Goal: Contribute content: Contribute content

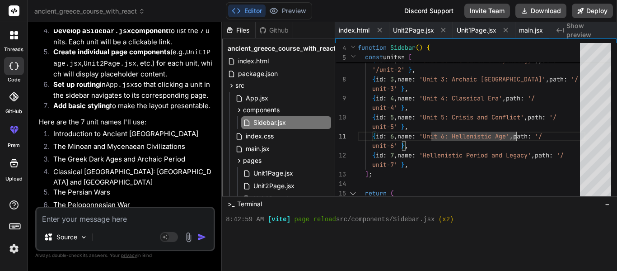
scroll to position [334, 0]
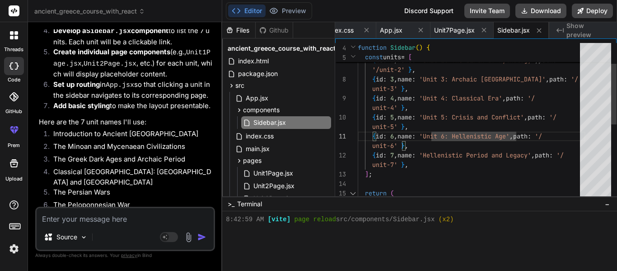
click at [431, 156] on div "unit-3' } , { id : 4 , name : 'Unit 4: Classical Era' , path : '/ unit-4' } , {…" at bounding box center [472, 193] width 228 height 408
click at [433, 155] on div "unit-3' } , { id : 4 , name : 'Unit 4: Classical Era' , path : '/ unit-4' } , {…" at bounding box center [472, 193] width 228 height 408
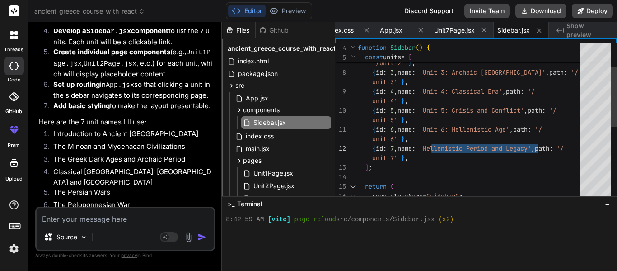
type textarea "unit-3' }, { id: 4, name: 'Unit 4: Classical Era', path: '/unit-4' }, { id: 5, …"
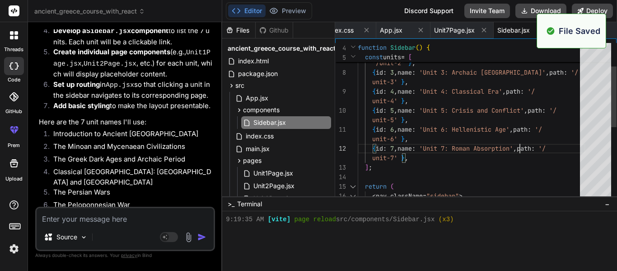
scroll to position [0, 249]
click at [611, 26] on div "Created with Pixso. Show preview" at bounding box center [584, 30] width 68 height 16
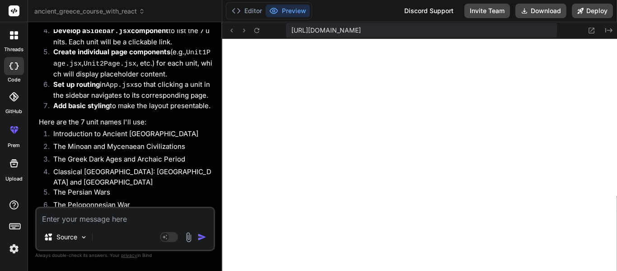
click at [137, 211] on textarea at bounding box center [125, 216] width 177 height 16
type textarea "R"
type textarea "x"
type textarea "Re"
type textarea "x"
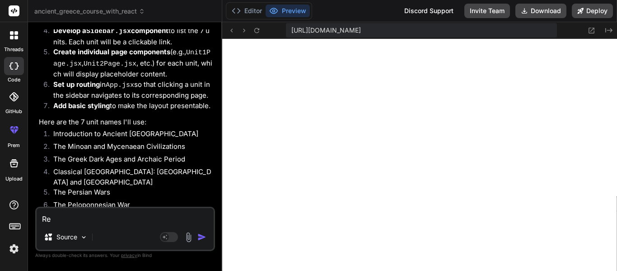
type textarea "Rem"
type textarea "x"
type textarea "Remo"
type textarea "x"
type textarea "Remov"
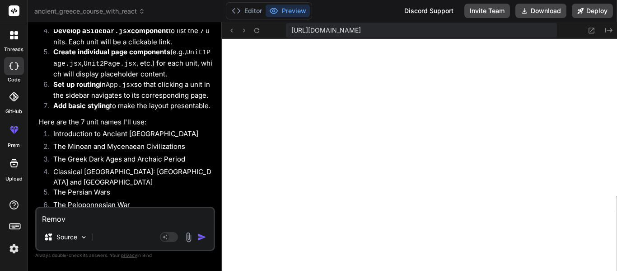
type textarea "x"
type textarea "Remove"
type textarea "x"
type textarea "Remove"
type textarea "x"
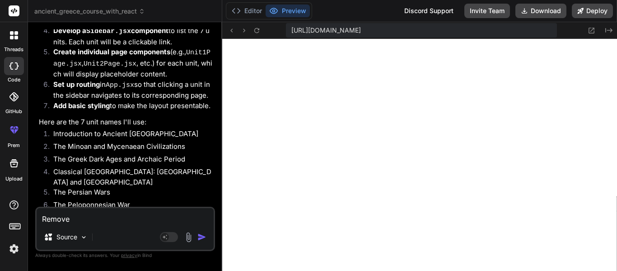
type textarea "Remove t"
type textarea "x"
type textarea "Remove th"
type textarea "x"
type textarea "Remove the"
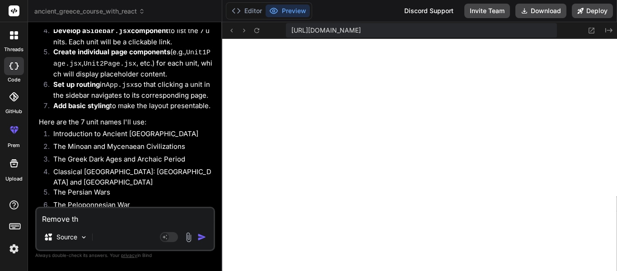
type textarea "x"
type textarea "Remove the"
type textarea "x"
type textarea "Remove the n"
type textarea "x"
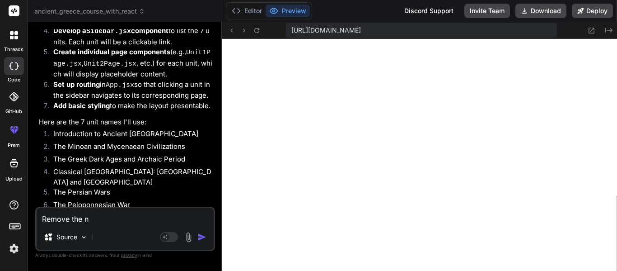
type textarea "Remove the nv"
type textarea "x"
type textarea "Remove the nva"
type textarea "x"
type textarea "Remove the nv"
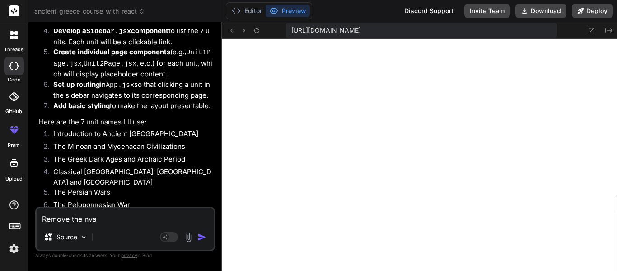
type textarea "x"
type textarea "Remove the n"
type textarea "x"
type textarea "Remove the na"
type textarea "x"
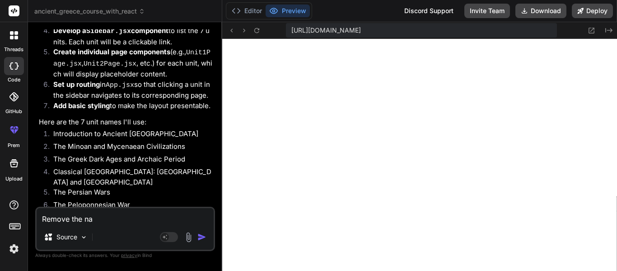
type textarea "Remove the nav"
type textarea "x"
type textarea "Remove the navb"
type textarea "x"
type textarea "Remove the navba"
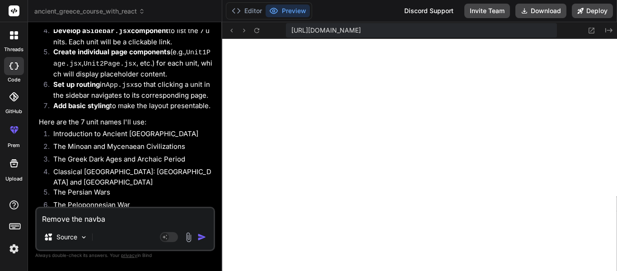
type textarea "x"
type textarea "Remove the navbar"
type textarea "x"
type textarea "Remove the navbar"
type textarea "x"
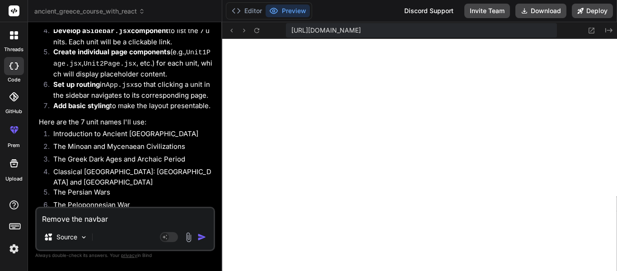
type textarea "Remove the navbar a"
type textarea "x"
type textarea "Remove the navbar an"
type textarea "x"
type textarea "Remove the navbar and"
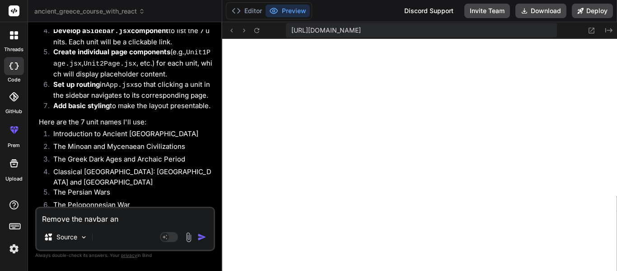
type textarea "x"
type textarea "Remove the navbar and"
type textarea "x"
type textarea "Remove the navbar and m"
type textarea "x"
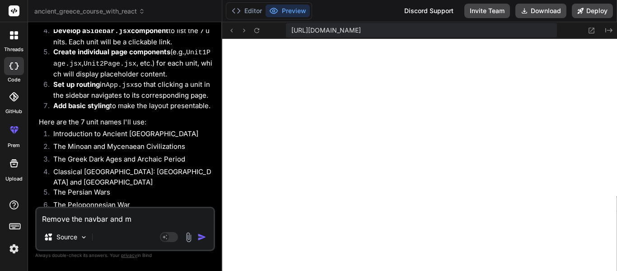
type textarea "Remove the navbar and ma"
type textarea "x"
type textarea "Remove the navbar and mak"
type textarea "x"
type textarea "Remove the navbar and make"
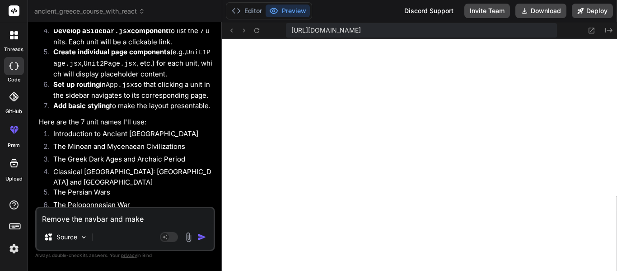
type textarea "x"
type textarea "Remove the navbar and make"
type textarea "x"
type textarea "Remove the navbar and make i"
type textarea "x"
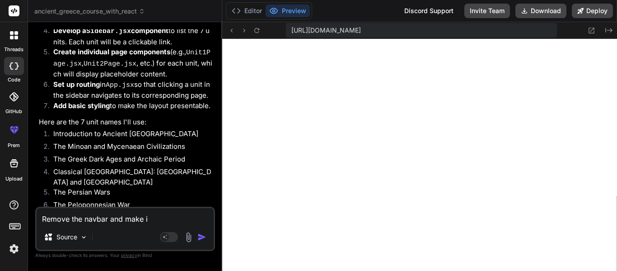
type textarea "Remove the navbar and make it"
type textarea "x"
type textarea "Remove the navbar and make it"
type textarea "x"
type textarea "Remove the navbar and make it s"
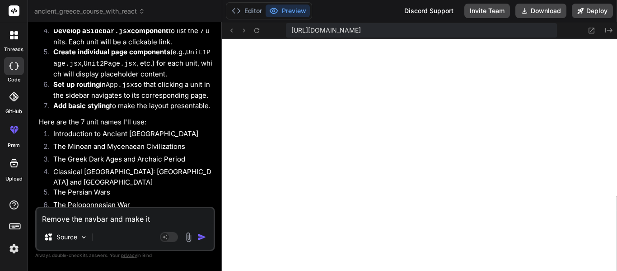
type textarea "x"
type textarea "Remove the navbar and make it so"
type textarea "x"
type textarea "Remove the navbar and make it so"
type textarea "x"
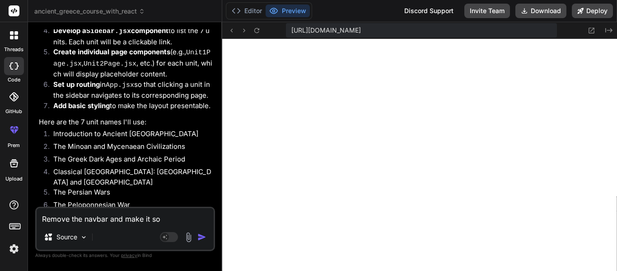
type textarea "Remove the navbar and make it so t"
type textarea "x"
type textarea "Remove the navbar and make it so th"
type textarea "x"
type textarea "Remove the navbar and make it so the"
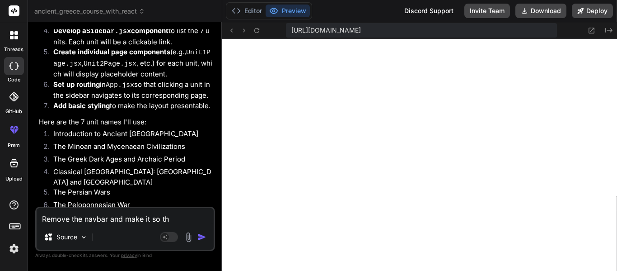
type textarea "x"
type textarea "Remove the navbar and make it so the"
type textarea "x"
type textarea "Remove the navbar and make it so the s"
type textarea "x"
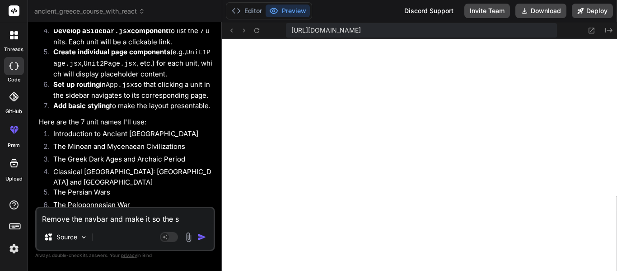
type textarea "Remove the navbar and make it so the si"
type textarea "x"
type textarea "Remove the navbar and make it so the sid"
type textarea "x"
type textarea "Remove the navbar and make it so the side"
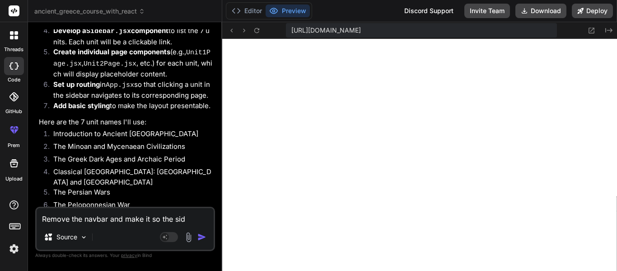
type textarea "x"
type textarea "Remove the navbar and make it so the sideb"
type textarea "x"
type textarea "Remove the navbar and make it so the sideba"
type textarea "x"
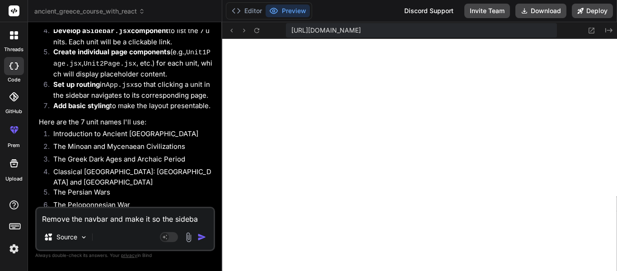
type textarea "Remove the navbar and make it so the sideb"
type textarea "x"
type textarea "Remove the navbar and make it so the sideba"
type textarea "x"
type textarea "Remove the navbar and make it so the sidebar"
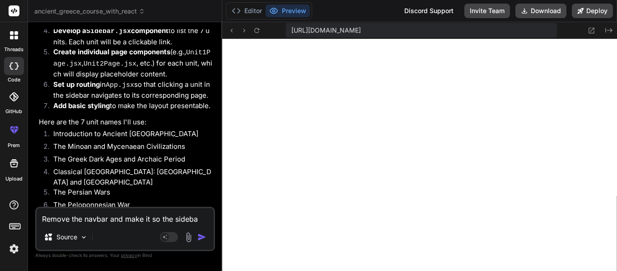
type textarea "x"
type textarea "Remove the navbar and make it so the sidebar"
type textarea "x"
type textarea "Remove the navbar and make it so the sidebar n"
type textarea "x"
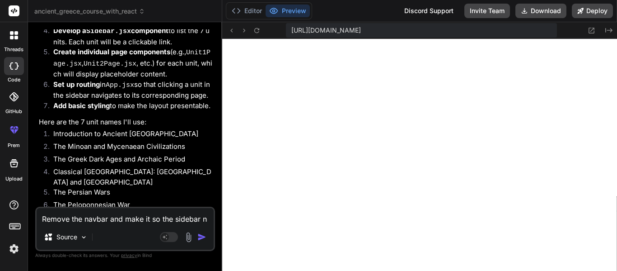
type textarea "Remove the navbar and make it so the sidebar ne"
type textarea "x"
type textarea "Remove the navbar and make it so the sidebar nev"
type textarea "x"
type textarea "Remove the navbar and make it so the sidebar neve"
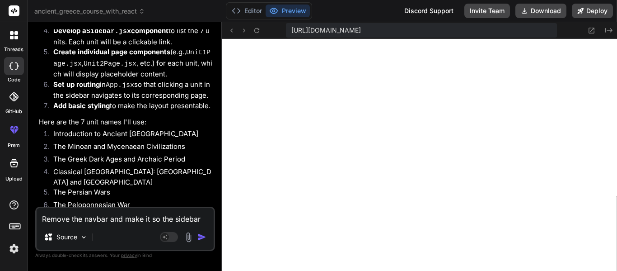
type textarea "x"
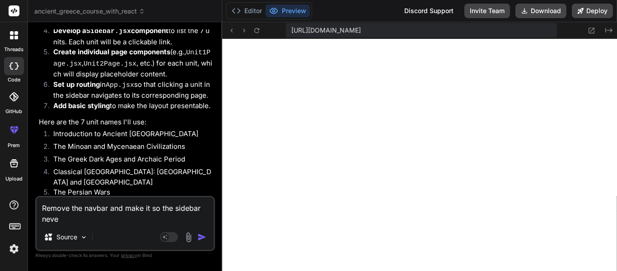
type textarea "Remove the navbar and make it so the sidebar never"
type textarea "x"
type textarea "Remove the navbar and make it so the sidebar never"
type textarea "x"
type textarea "Remove the navbar and make it so the sidebar never m"
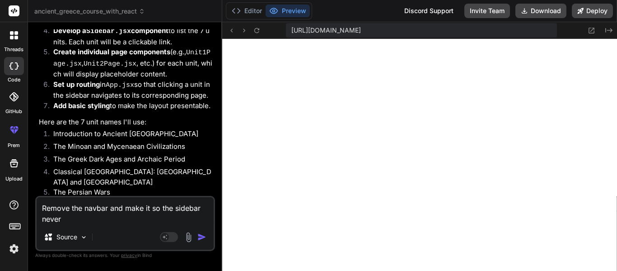
type textarea "x"
type textarea "Remove the navbar and make it so the sidebar never mo"
type textarea "x"
type textarea "Remove the navbar and make it so the sidebar never mov"
type textarea "x"
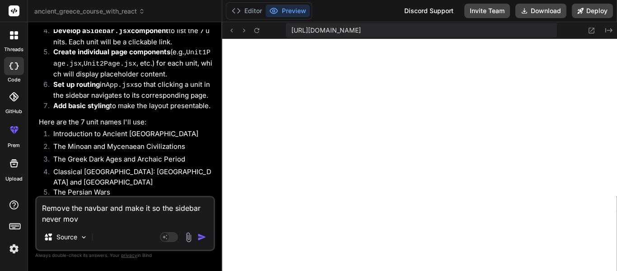
type textarea "Remove the navbar and make it so the sidebar never move"
type textarea "x"
type textarea "Remove the navbar and make it so the sidebar never moves"
type textarea "x"
type textarea "Remove the navbar and make it so the sidebar never moves,"
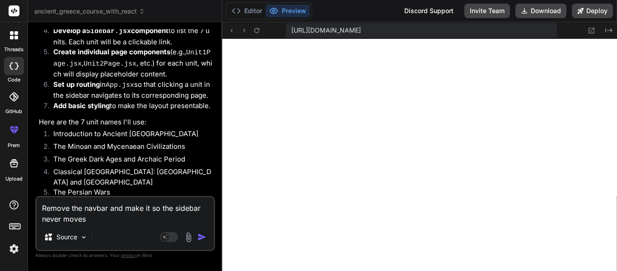
type textarea "x"
type textarea "Remove the navbar and make it so the sidebar never moves,"
type textarea "x"
type textarea "Remove the navbar and make it so the sidebar never moves, e"
type textarea "x"
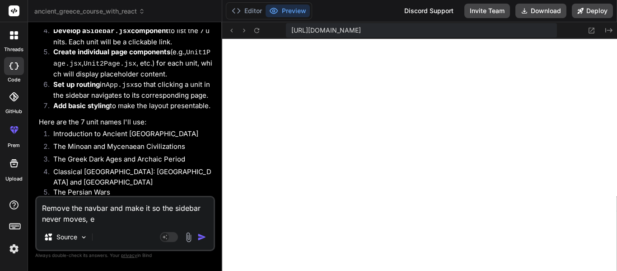
type textarea "Remove the navbar and make it so the sidebar never moves, ev"
type textarea "x"
type textarea "Remove the navbar and make it so the sidebar never moves, [PERSON_NAME]"
type textarea "x"
type textarea "Remove the navbar and make it so the sidebar never moves, even"
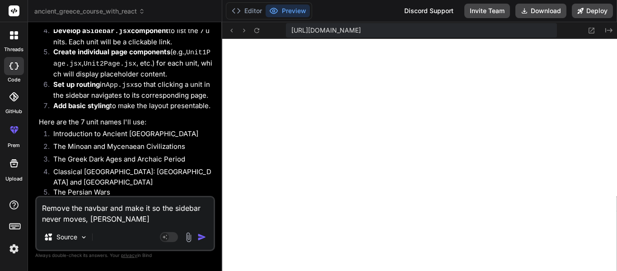
type textarea "x"
type textarea "Remove the navbar and make it so the sidebar never moves, even"
type textarea "x"
type textarea "Remove the navbar and make it so the sidebar never moves, even w"
type textarea "x"
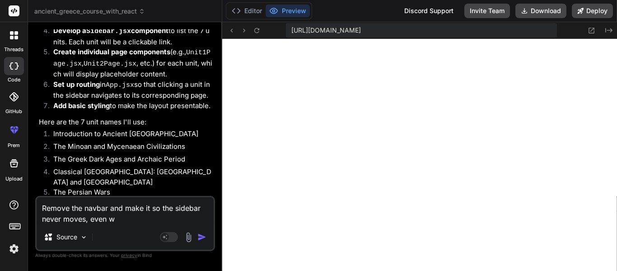
type textarea "Remove the navbar and make it so the sidebar never moves, even wh"
type textarea "x"
type textarea "Remove the navbar and make it so the sidebar never moves, even whe"
type textarea "x"
type textarea "Remove the navbar and make it so the sidebar never moves, even when"
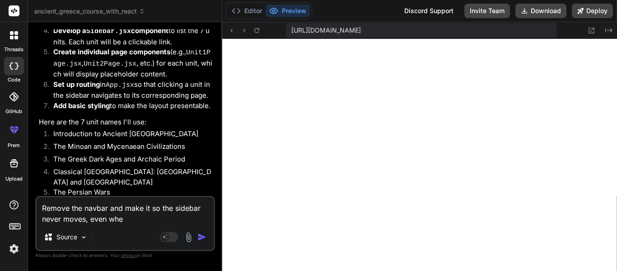
type textarea "x"
type textarea "Remove the navbar and make it so the sidebar never moves, even when"
type textarea "x"
type textarea "Remove the navbar and make it so the sidebar never moves, even when t"
type textarea "x"
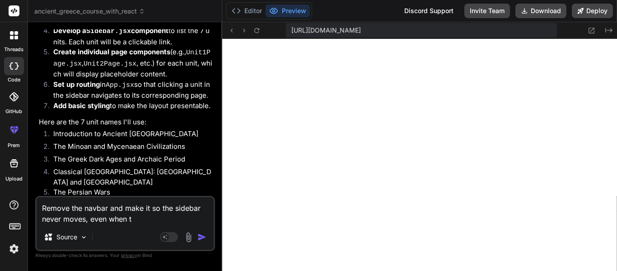
type textarea "Remove the navbar and make it so the sidebar never moves, even when th"
type textarea "x"
type textarea "Remove the navbar and make it so the sidebar never moves, even when the"
type textarea "x"
type textarea "Remove the navbar and make it so the sidebar never moves, even when the"
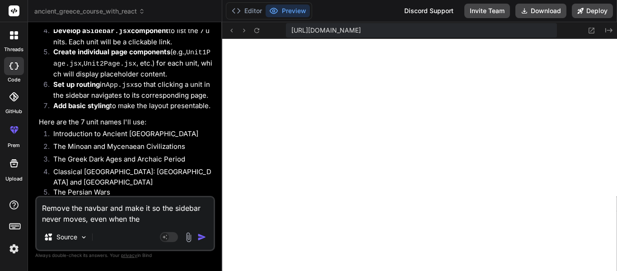
type textarea "x"
type textarea "Remove the navbar and make it so the sidebar never moves, even when the m"
type textarea "x"
type textarea "Remove the navbar and make it so the sidebar never moves, even when the ma"
type textarea "x"
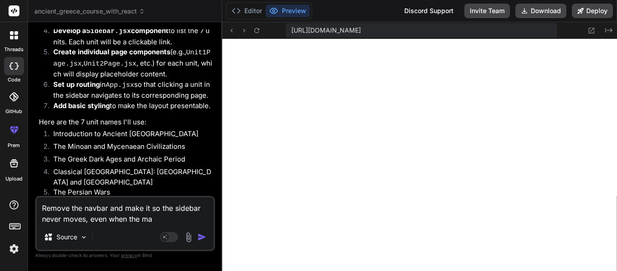
type textarea "Remove the navbar and make it so the sidebar never moves, even when the mai"
type textarea "x"
type textarea "Remove the navbar and make it so the sidebar never moves, even when the main"
type textarea "x"
type textarea "Remove the navbar and make it so the sidebar never moves, even when the main"
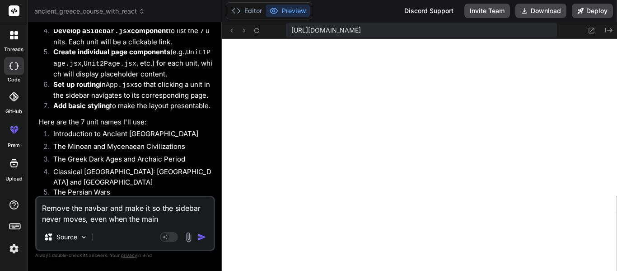
type textarea "x"
type textarea "Remove the navbar and make it so the sidebar never moves, even when the main c"
type textarea "x"
type textarea "Remove the navbar and make it so the sidebar never moves, even when the main co"
type textarea "x"
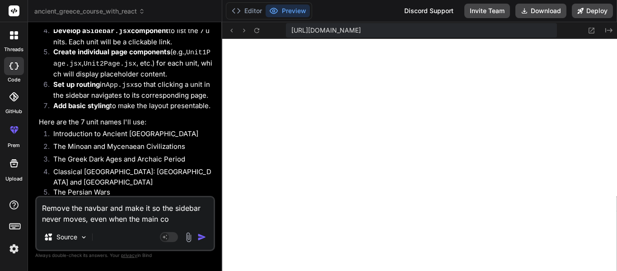
type textarea "Remove the navbar and make it so the sidebar never moves, even when the main con"
type textarea "x"
type textarea "Remove the navbar and make it so the sidebar never moves, even when the main co…"
type textarea "x"
type textarea "Remove the navbar and make it so the sidebar never moves, even when the main [P…"
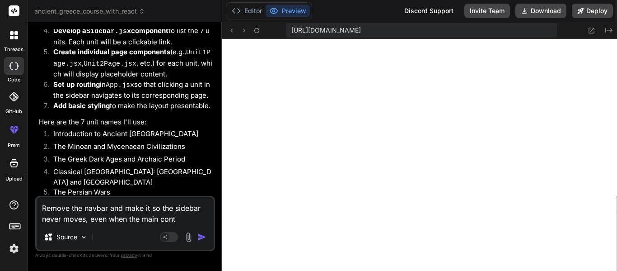
type textarea "x"
type textarea "Remove the navbar and make it so the sidebar never moves, even when the main co…"
type textarea "x"
type textarea "Remove the navbar and make it so the sidebar never moves, even when the main co…"
type textarea "x"
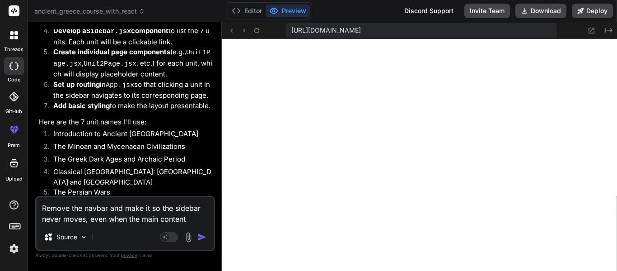
type textarea "Remove the navbar and make it so the sidebar never moves, even when the main co…"
type textarea "x"
type textarea "Remove the navbar and make it so the sidebar never moves, even when the main co…"
type textarea "x"
type textarea "Remove the navbar and make it so the sidebar never moves, even when the main co…"
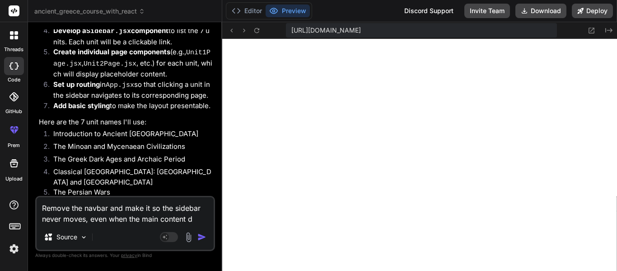
type textarea "x"
type textarea "Remove the navbar and make it so the sidebar never moves, even when the main co…"
type textarea "x"
type textarea "Remove the navbar and make it so the sidebar never moves, even when the main co…"
type textarea "x"
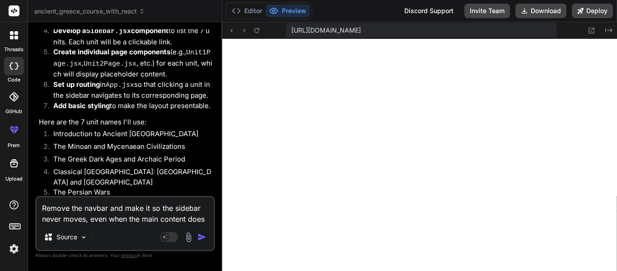
type textarea "Remove the navbar and make it so the sidebar never moves, even when the main co…"
type textarea "x"
type textarea "Remove the navbar and make it so the sidebar never moves, even when the main co…"
type textarea "x"
type textarea "Remove the navbar and make it so the sidebar never moves, even when the main co…"
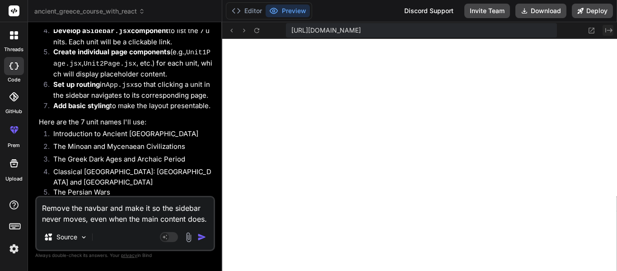
click at [609, 32] on icon "Created with Pixso." at bounding box center [609, 30] width 7 height 7
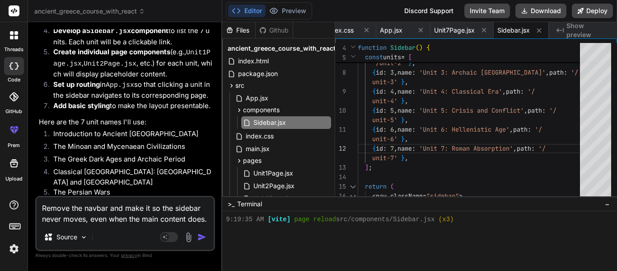
click at [152, 214] on textarea "Remove the navbar and make it so the sidebar never moves, even when the main co…" at bounding box center [125, 210] width 177 height 27
type textarea "x"
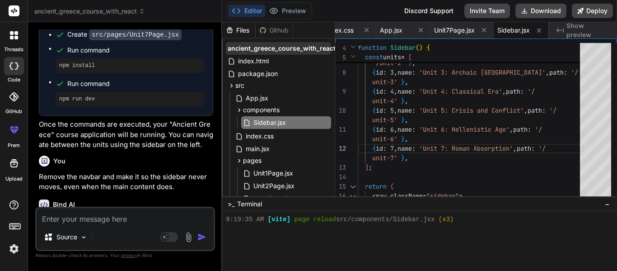
scroll to position [644, 0]
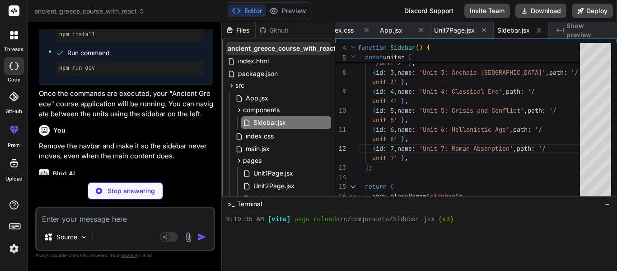
type textarea "x"
type textarea "}"
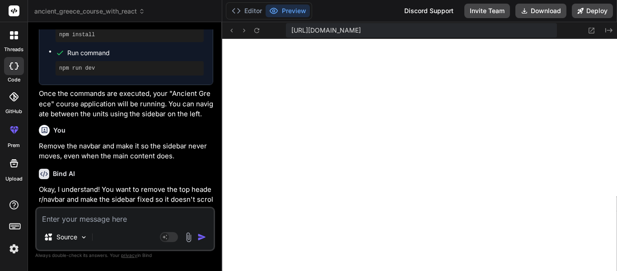
scroll to position [542, 0]
click at [144, 207] on div "Source Agent Mode. When this toggle is activated, AI automatically makes decisi…" at bounding box center [125, 229] width 180 height 44
click at [149, 216] on textarea at bounding box center [125, 216] width 177 height 16
paste textarea "Unit 1: Prehistoric Foundations"
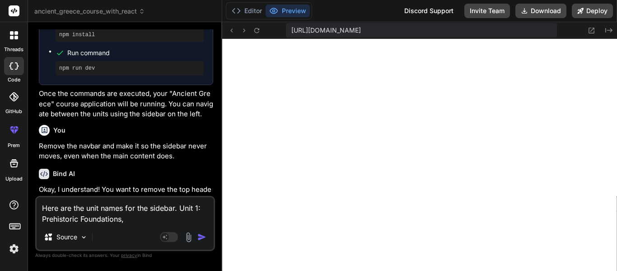
paste textarea "Unit 2: The Birth of Mythology"
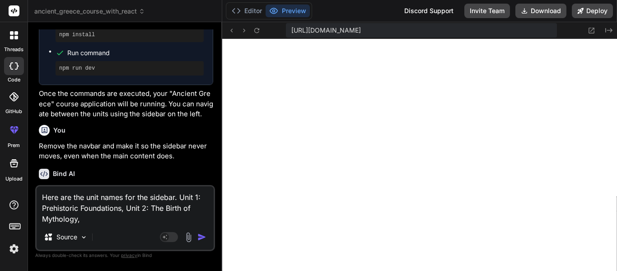
paste textarea "Unit 3: Archaic [GEOGRAPHIC_DATA]"
paste textarea "Unit 4: Classical Era"
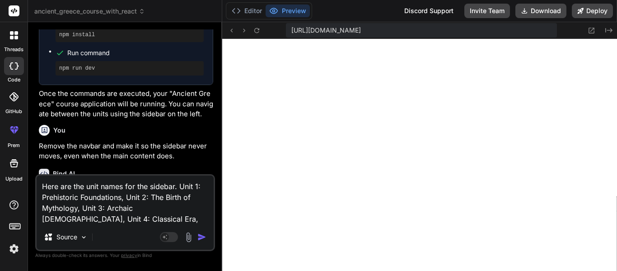
paste textarea "Unit 5: Crisis and Conflict"
paste textarea "Unit 6: Hellenistic Age"
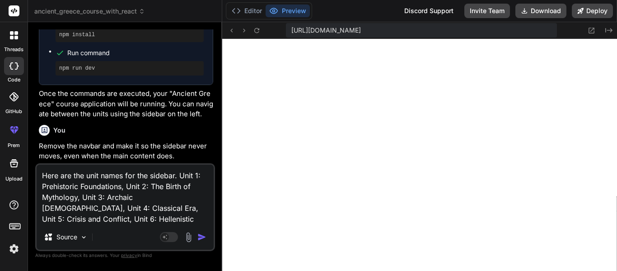
paste textarea "Unit 7: Roman Absorption"
click at [591, 29] on icon at bounding box center [592, 31] width 8 height 8
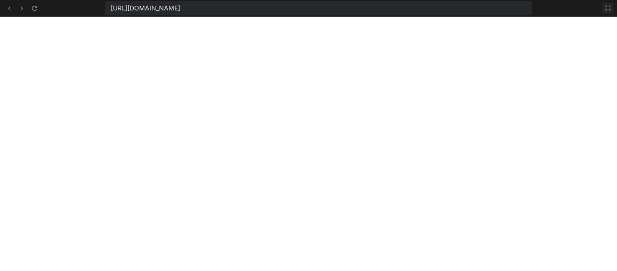
click at [605, 7] on icon at bounding box center [608, 8] width 7 height 7
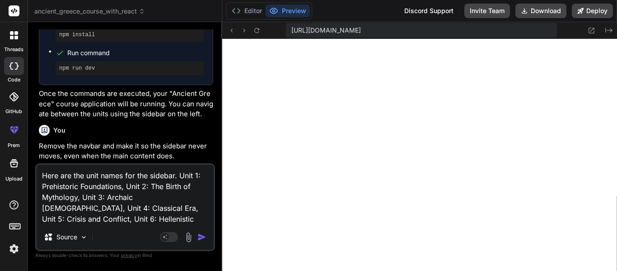
click at [143, 227] on div "Here are the unit names for the sidebar. Unit 1: Prehistoric Foundations, Unit …" at bounding box center [125, 207] width 180 height 88
click at [139, 221] on textarea "Here are the unit names for the sidebar. Unit 1: Prehistoric Foundations, Unit …" at bounding box center [125, 195] width 177 height 60
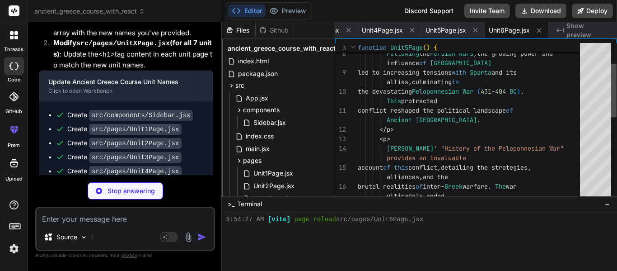
scroll to position [633, 0]
click at [577, 30] on span "Show preview" at bounding box center [588, 30] width 43 height 18
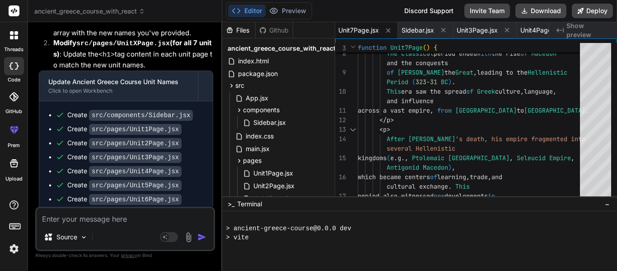
scroll to position [1485, 0]
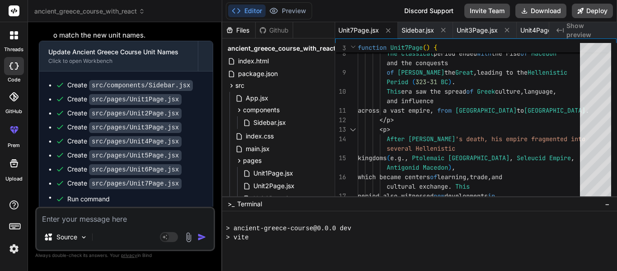
click at [597, 29] on span "Show preview" at bounding box center [588, 30] width 43 height 18
click at [596, 30] on span "Show preview" at bounding box center [588, 30] width 43 height 18
click at [572, 30] on span "Show preview" at bounding box center [588, 30] width 43 height 18
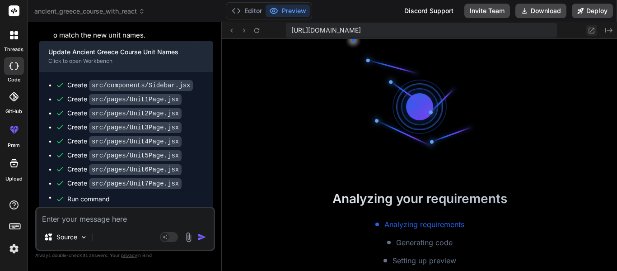
scroll to position [750, 0]
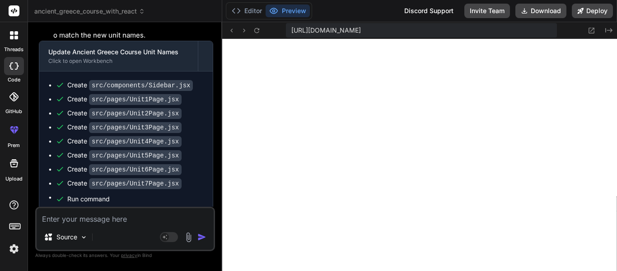
click at [96, 225] on div "Source Agent Mode. When this toggle is activated, AI automatically makes decisi…" at bounding box center [125, 229] width 180 height 44
click at [84, 216] on textarea at bounding box center [125, 216] width 177 height 16
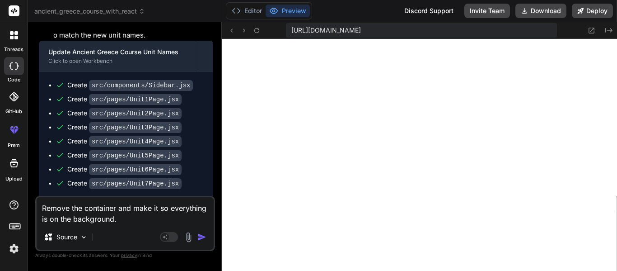
click at [136, 218] on textarea "Remove the container and make it so everything is on the background." at bounding box center [125, 210] width 177 height 27
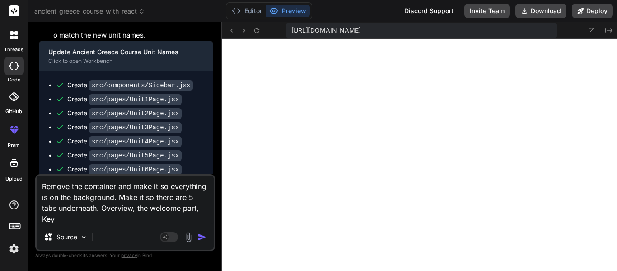
scroll to position [0, 0]
